Goal: Find specific page/section: Find specific page/section

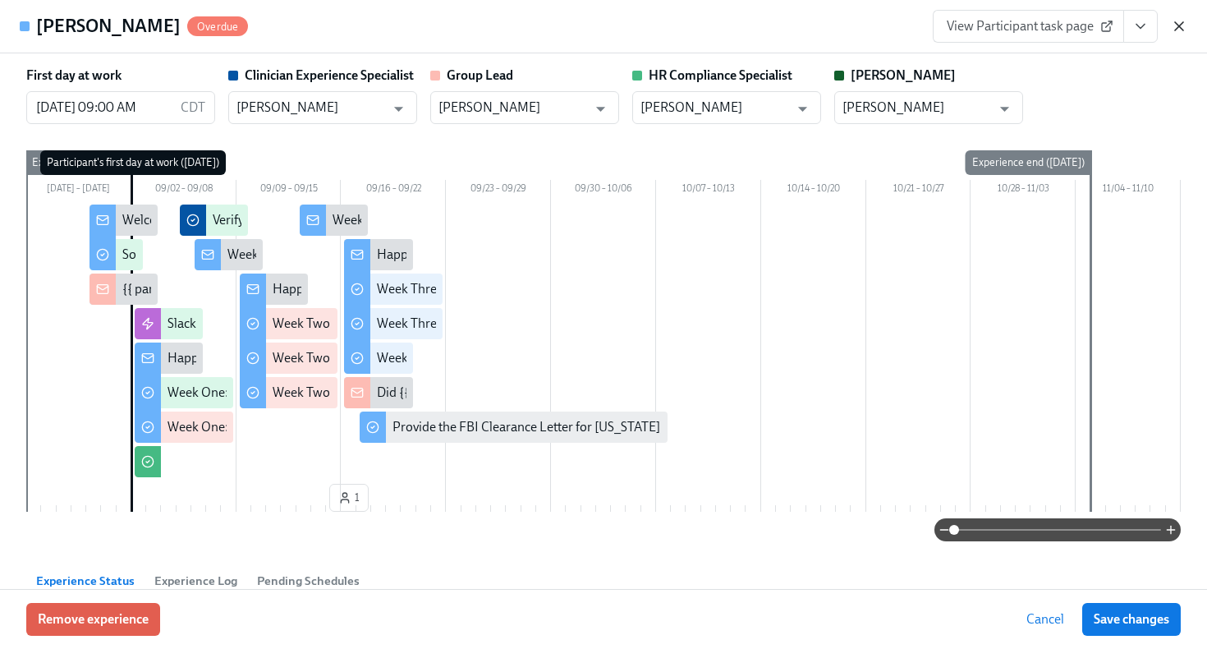
click at [1178, 25] on icon "button" at bounding box center [1179, 26] width 8 height 8
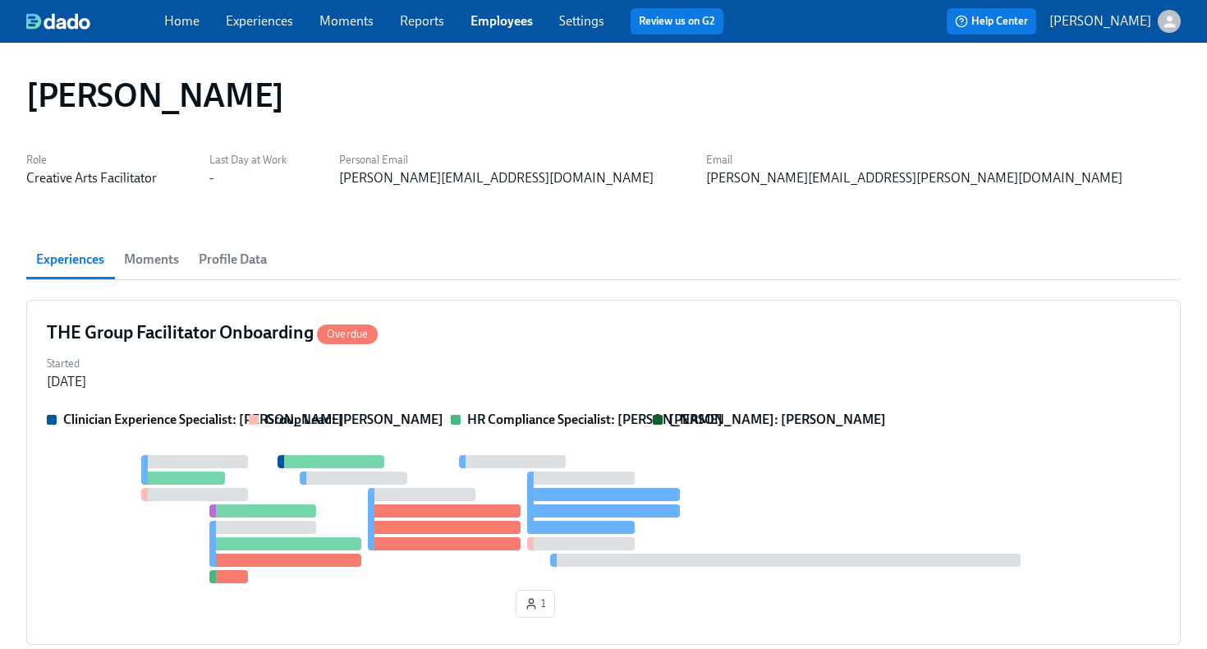
click at [517, 22] on link "Employees" at bounding box center [502, 21] width 62 height 16
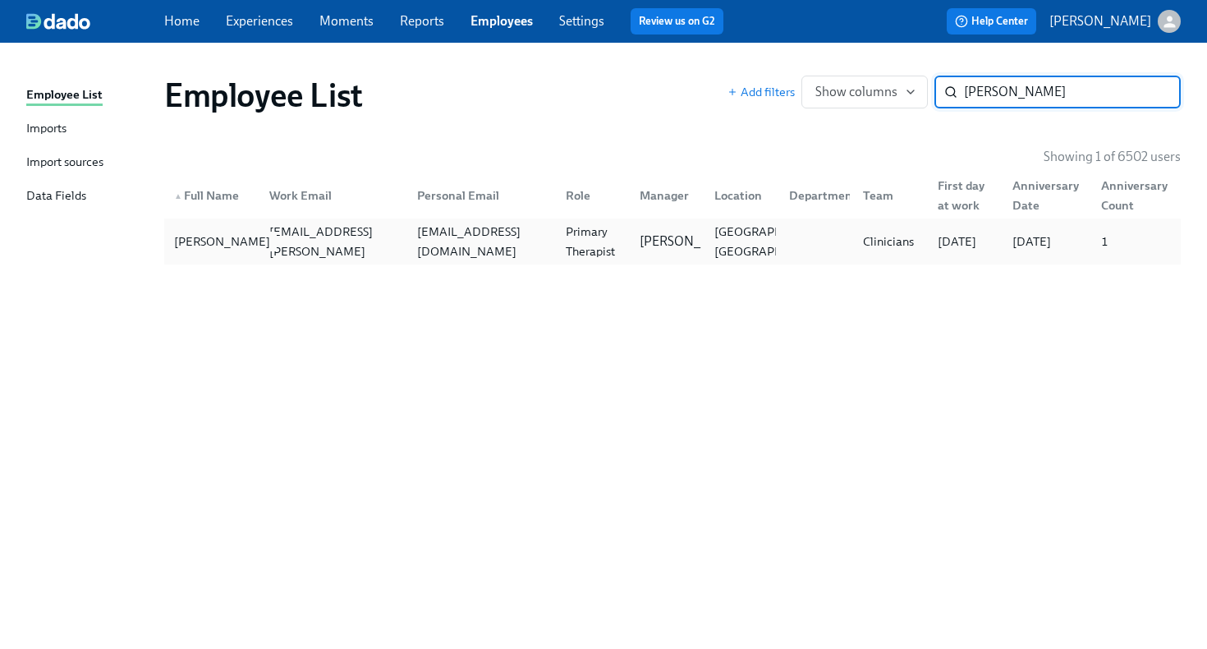
type input "andrea ferr"
click at [239, 248] on div "[PERSON_NAME]" at bounding box center [222, 242] width 109 height 20
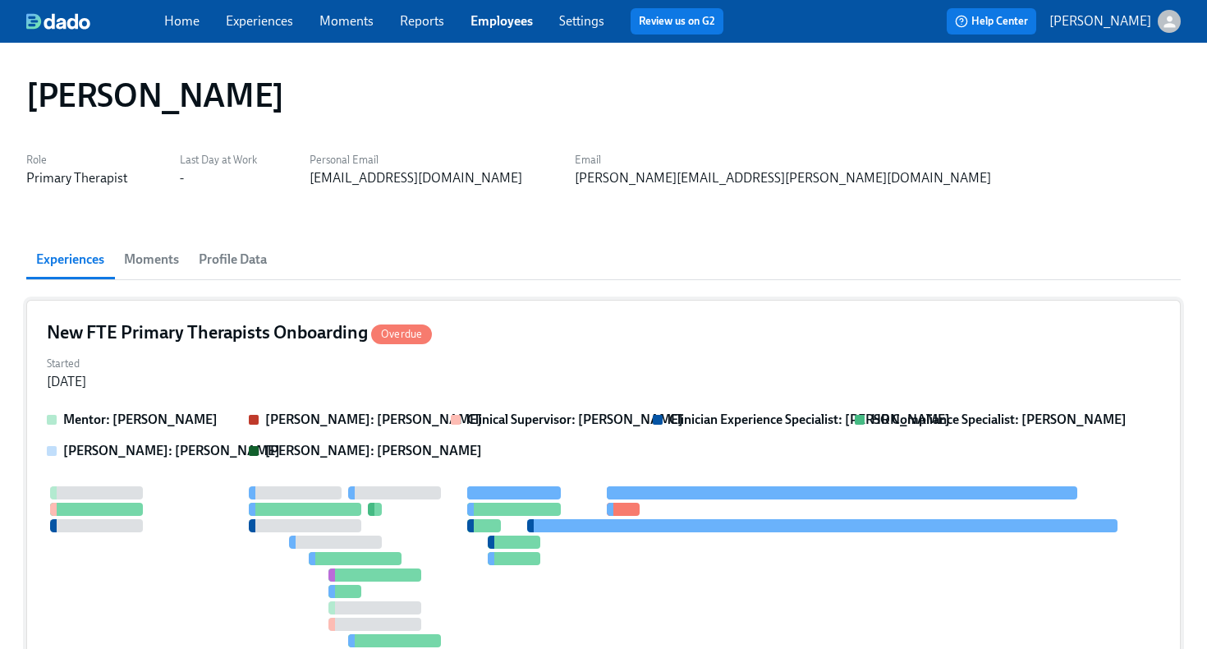
click at [513, 341] on div "New FTE Primary Therapists Onboarding Overdue" at bounding box center [604, 332] width 1114 height 25
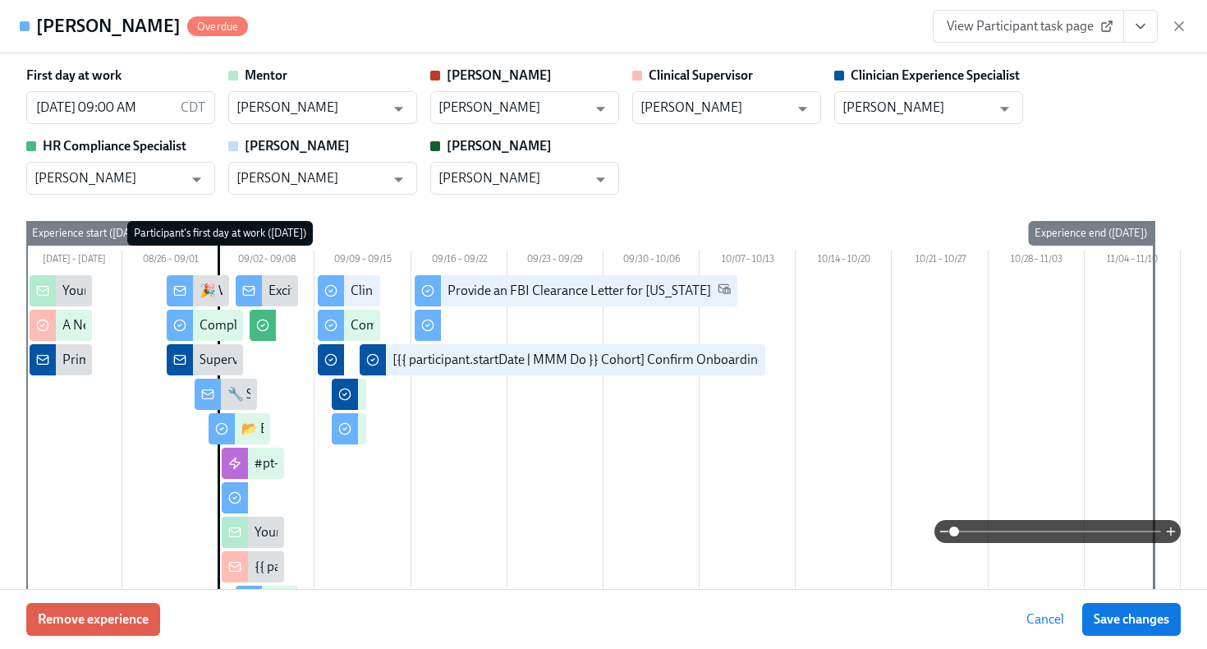
click at [1136, 30] on icon "View task page" at bounding box center [1141, 26] width 16 height 16
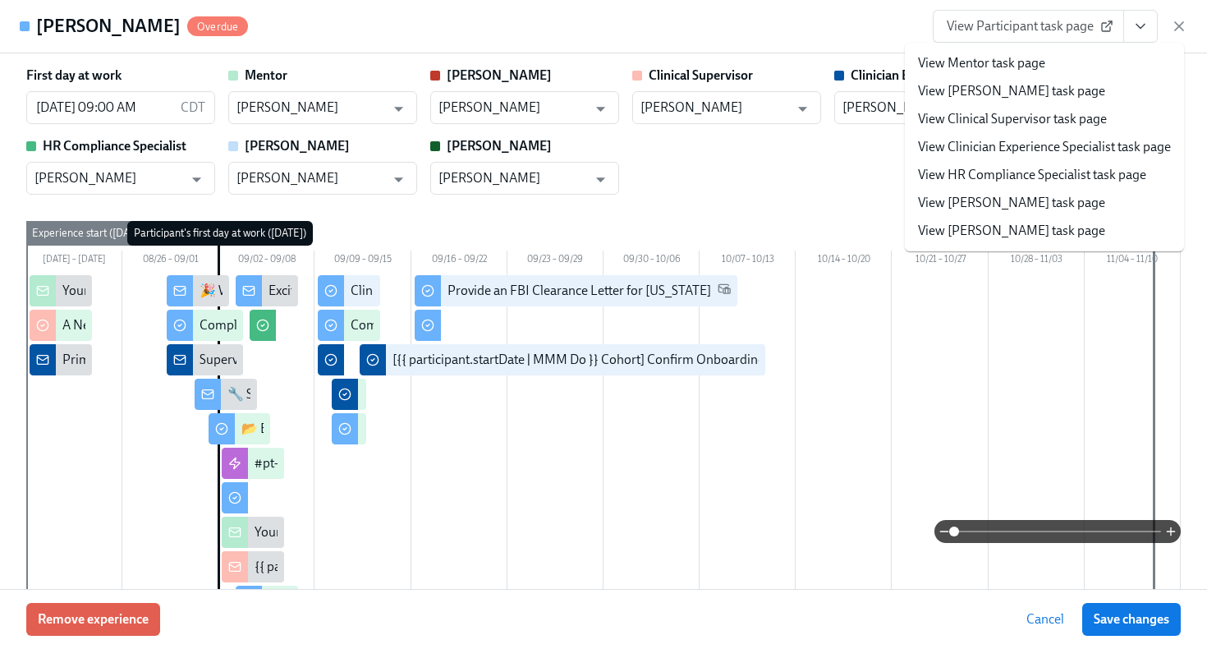
click at [1066, 174] on link "View HR Compliance Specialist task page" at bounding box center [1032, 175] width 228 height 18
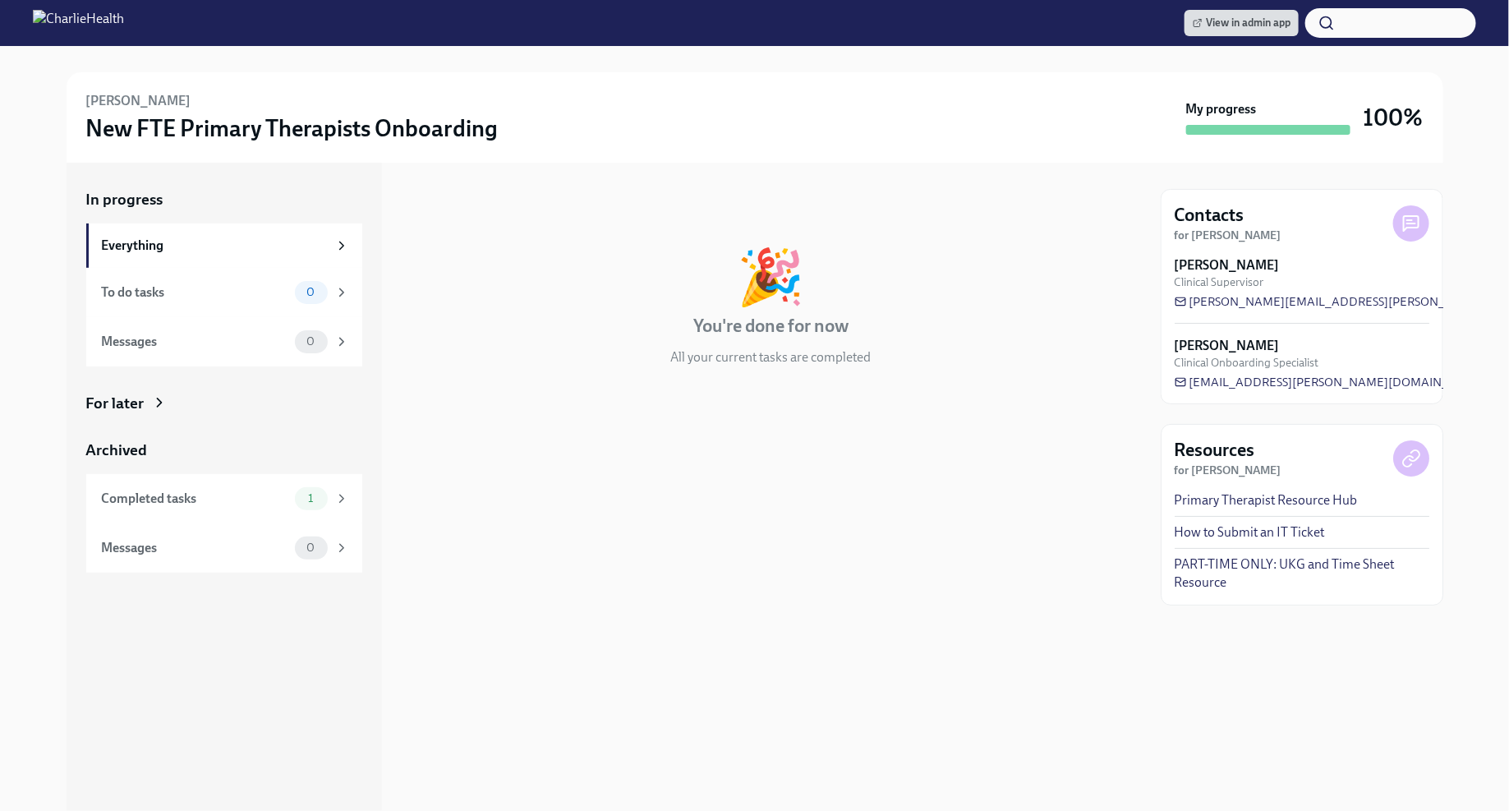
click at [269, 409] on div "For later" at bounding box center [224, 403] width 276 height 21
